Goal: Information Seeking & Learning: Find specific fact

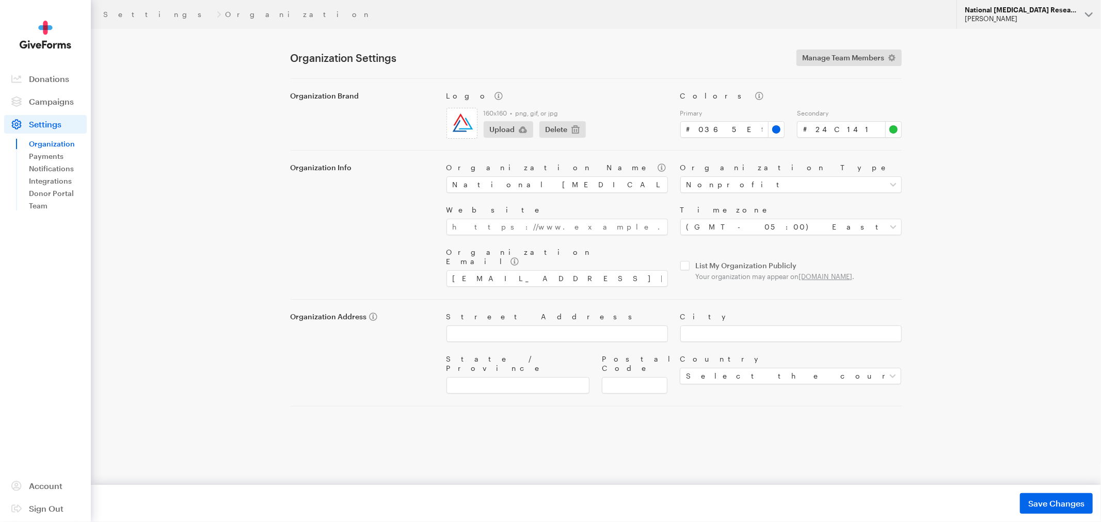
click at [1078, 14] on button "National Glaucoma Research Riza Decena" at bounding box center [1029, 14] width 145 height 29
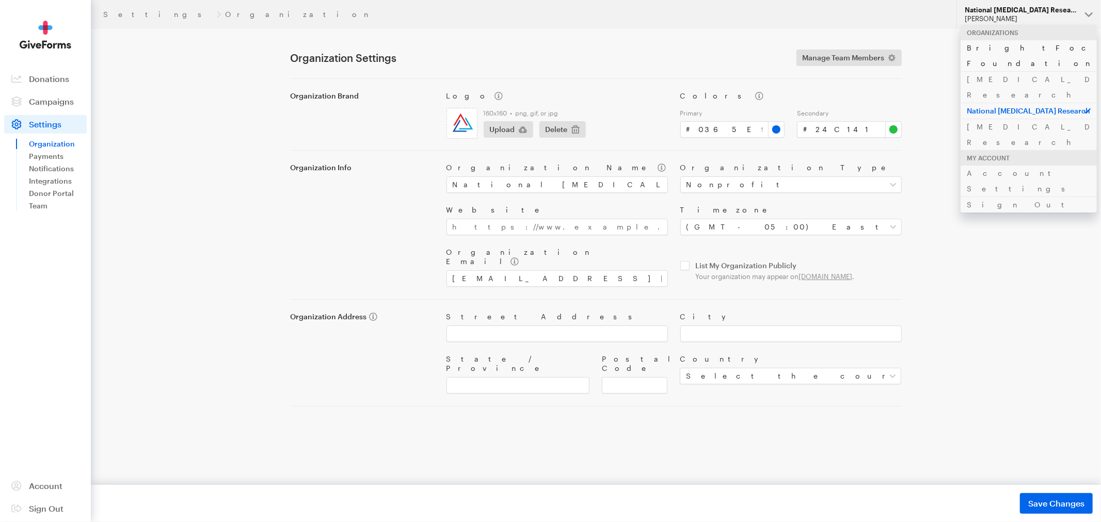
click at [999, 47] on link "BrightFocus Foundation" at bounding box center [1029, 55] width 136 height 31
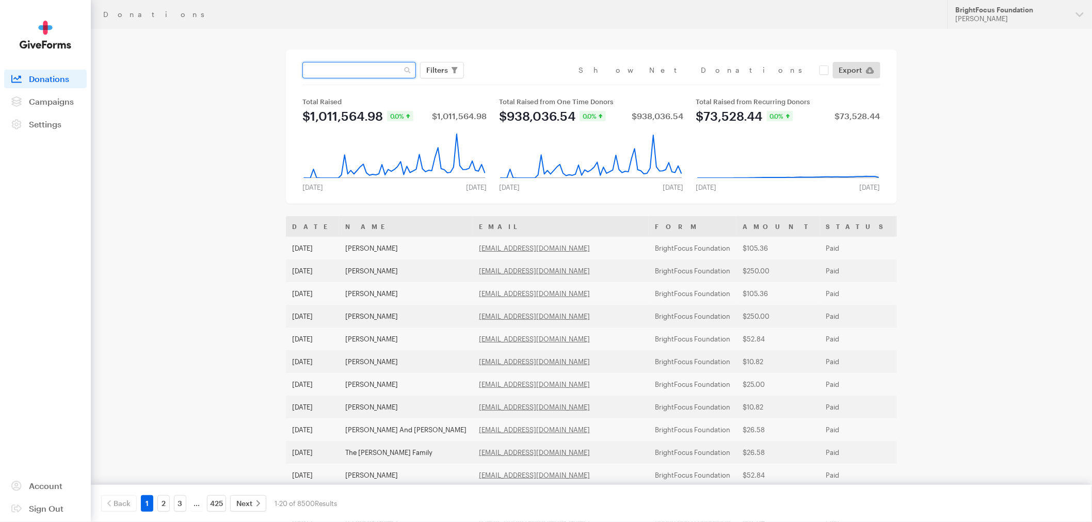
click at [364, 70] on input "text" at bounding box center [359, 70] width 114 height 17
type input "[PERSON_NAME]"
click at [515, 84] on button "Apply" at bounding box center [531, 92] width 33 height 17
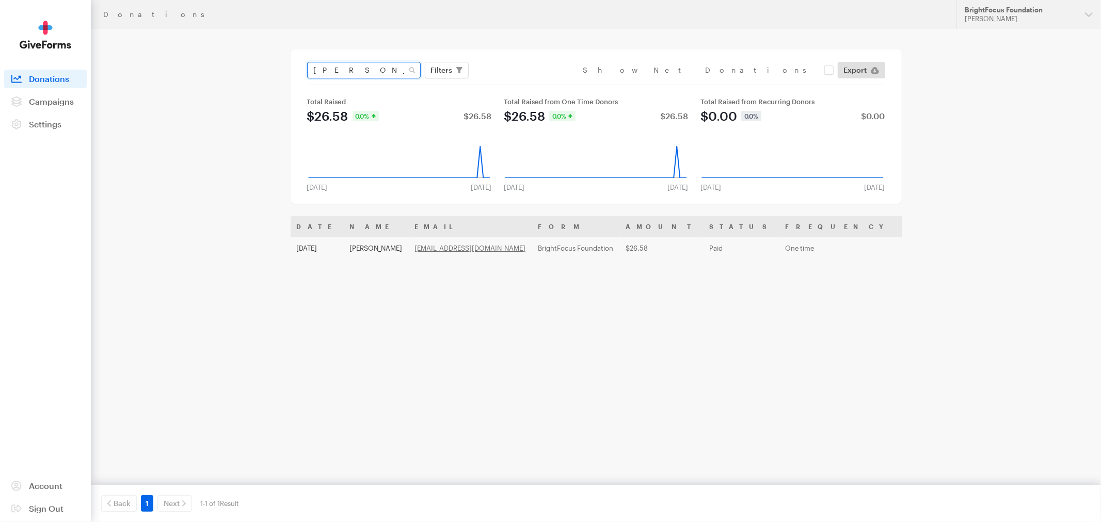
click at [357, 69] on input "[PERSON_NAME]" at bounding box center [364, 70] width 114 height 17
drag, startPoint x: 384, startPoint y: 71, endPoint x: 103, endPoint y: 19, distance: 285.1
click at [117, 45] on div "Donations Updates Support BrightFocus Foundation [PERSON_NAME] Organizations Br…" at bounding box center [550, 241] width 1101 height 482
click at [520, 84] on button "Apply" at bounding box center [536, 92] width 33 height 17
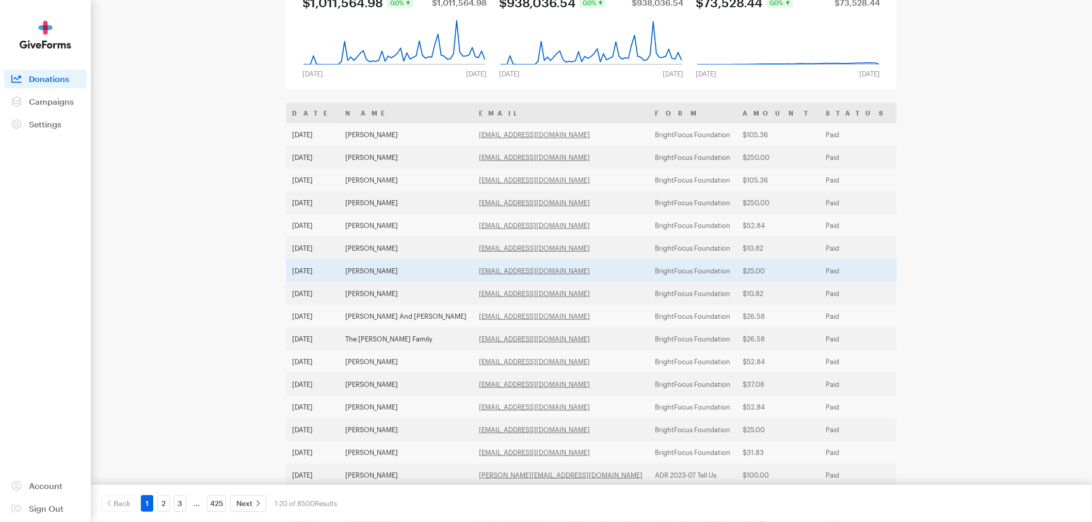
scroll to position [115, 0]
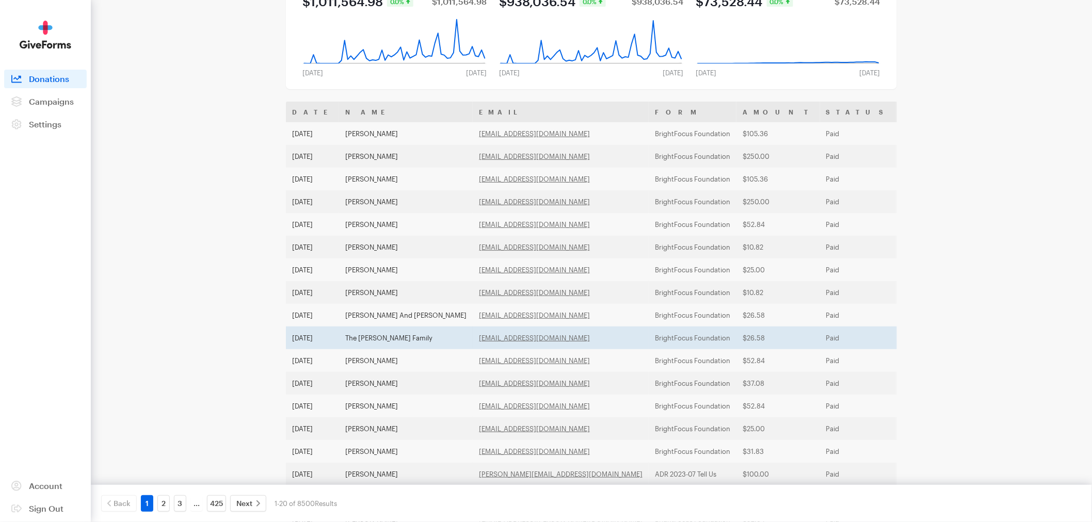
drag, startPoint x: 285, startPoint y: 326, endPoint x: 333, endPoint y: 342, distance: 51.1
click at [333, 342] on main "Donations Filters Clear Filters Apply Date Aug 15, 2025 - Sep 11, 2025 Forms De…" at bounding box center [545, 274] width 743 height 721
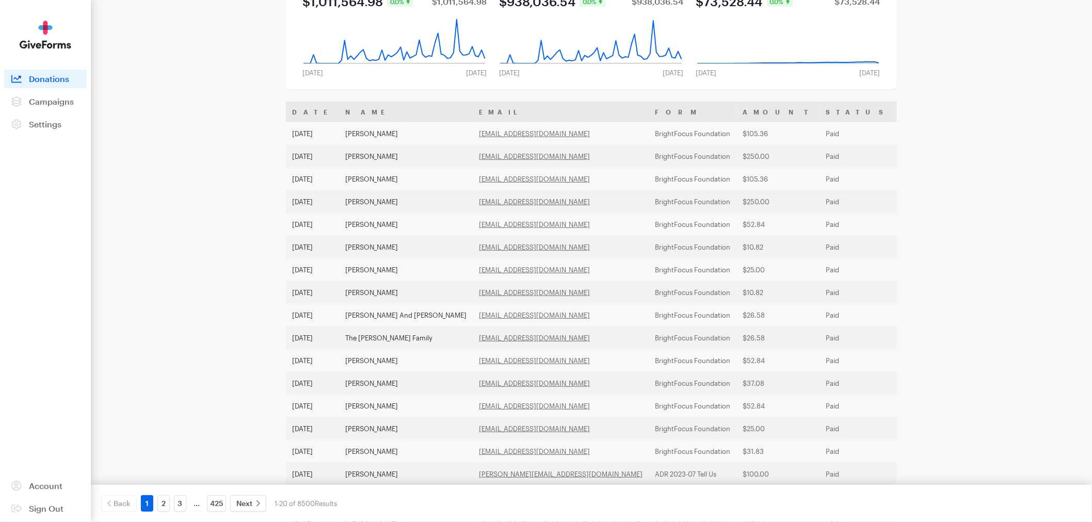
click at [1075, 404] on div "Donations Updates Support BrightFocus Foundation Riza Decena Organizations Brig…" at bounding box center [546, 260] width 1092 height 750
